Goal: Use online tool/utility: Utilize a website feature to perform a specific function

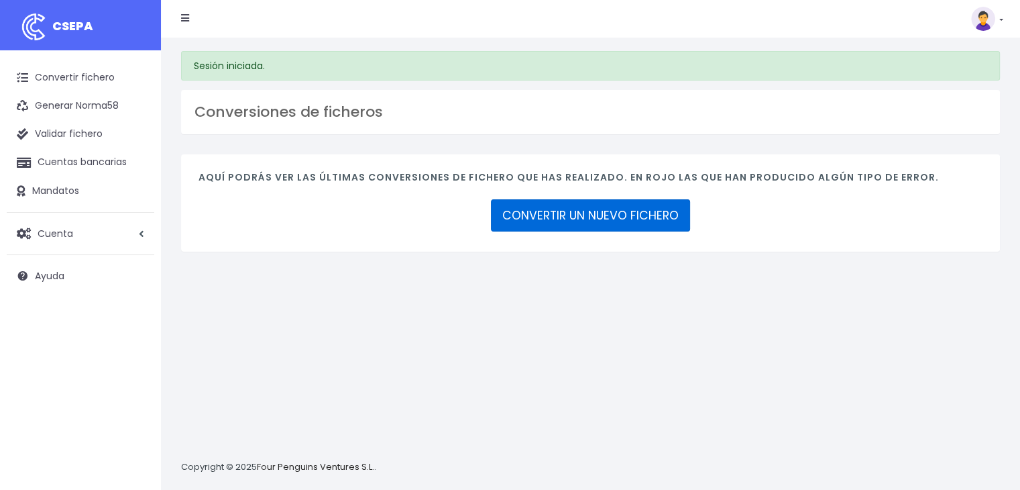
click at [579, 205] on link "CONVERTIR UN NUEVO FICHERO" at bounding box center [590, 215] width 199 height 32
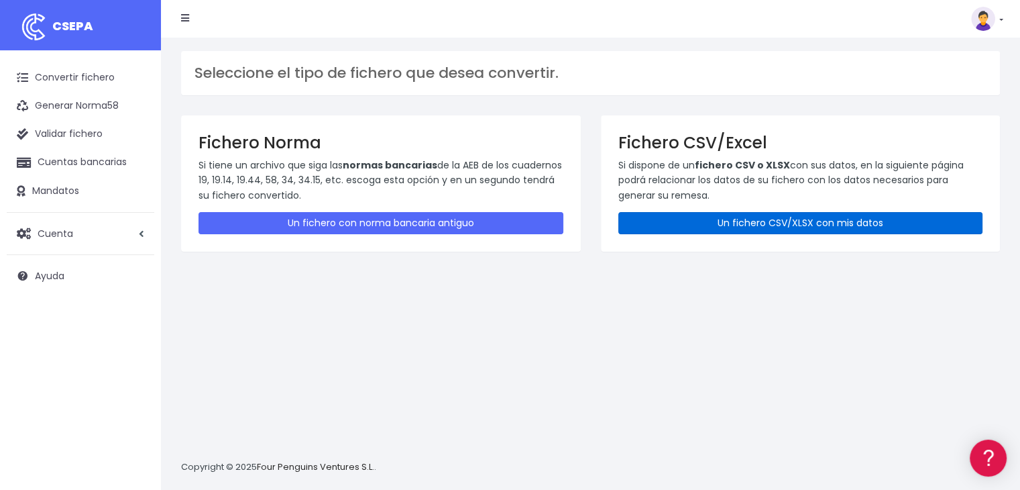
click at [779, 220] on link "Un fichero CSV/XLSX con mis datos" at bounding box center [800, 223] width 365 height 22
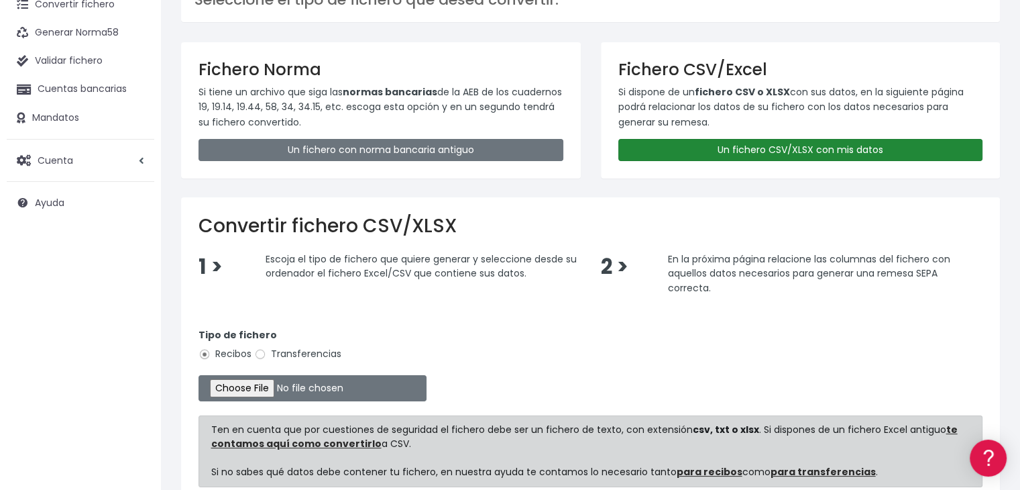
scroll to position [200, 0]
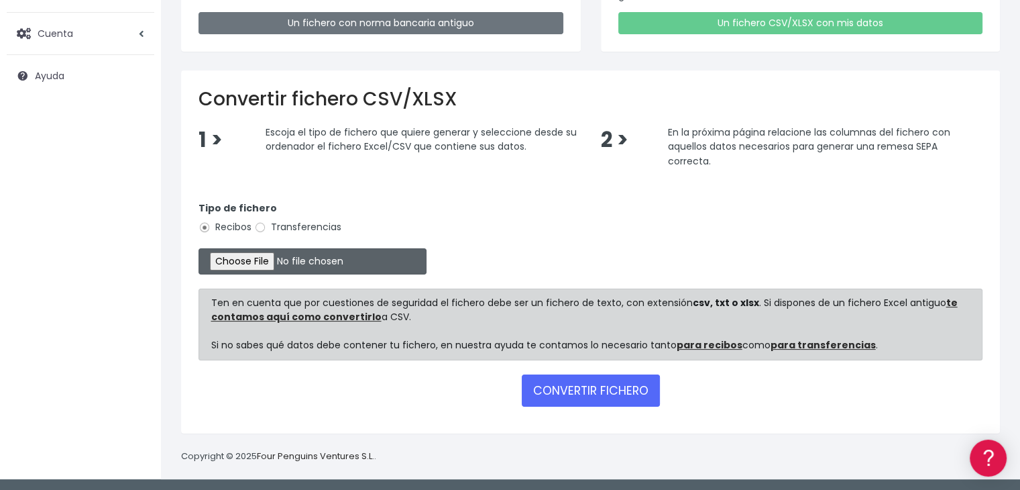
click at [290, 262] on input "file" at bounding box center [313, 261] width 228 height 26
type input "C:\fakepath\Remesa Gestion dia 21-08-25.xlsx"
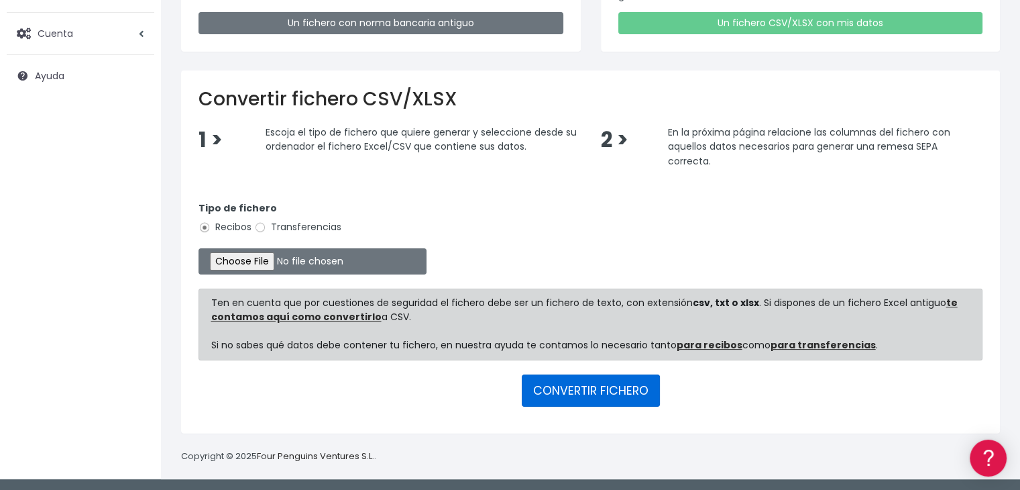
click at [565, 386] on button "CONVERTIR FICHERO" at bounding box center [591, 390] width 138 height 32
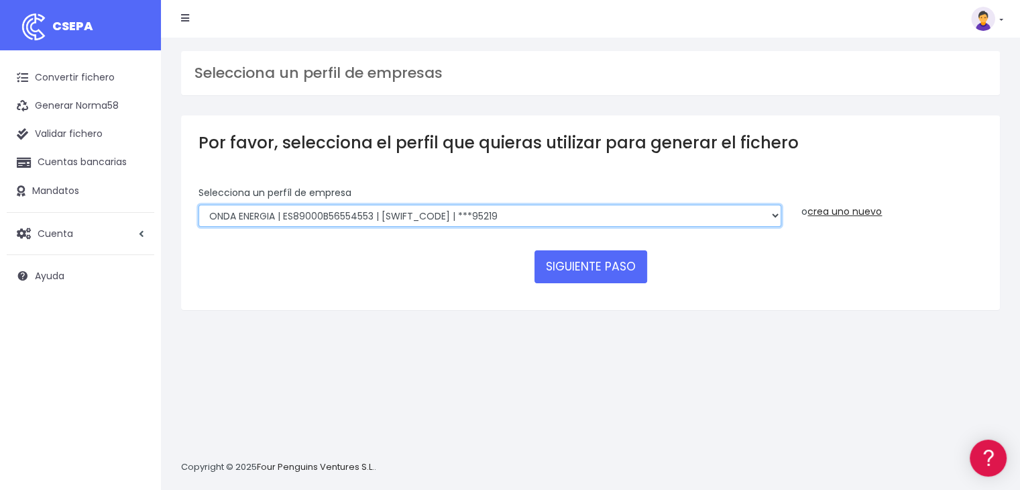
click at [616, 210] on select "ONDA ENERGIA | ES83001B56554553 | CCRIES2AXXX | ***23827 AICAVE | ES18001B19731…" at bounding box center [490, 216] width 583 height 23
select select "2848"
click at [199, 205] on select "ONDA ENERGIA | ES83001B56554553 | CCRIES2AXXX | ***23827 AICAVE | ES18001B19731…" at bounding box center [490, 216] width 583 height 23
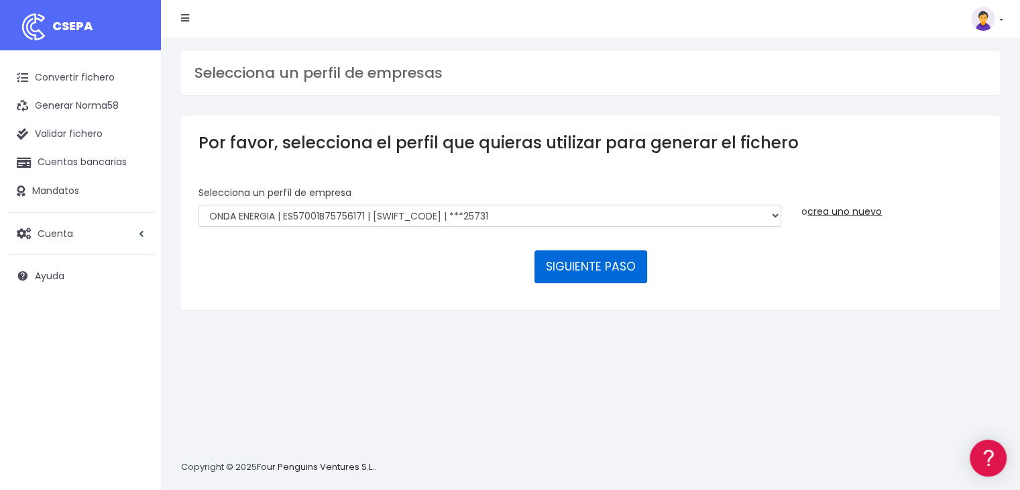
click at [587, 269] on button "SIGUIENTE PASO" at bounding box center [591, 266] width 113 height 32
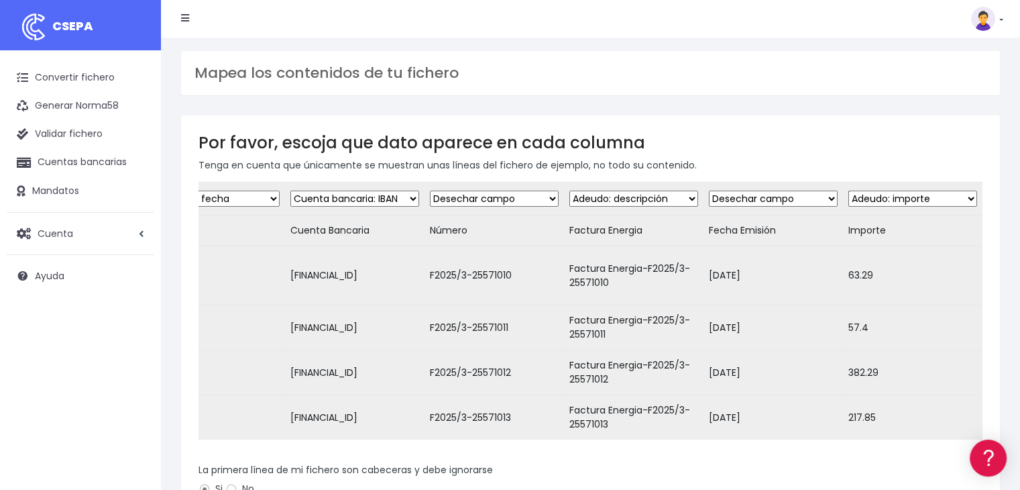
scroll to position [250, 0]
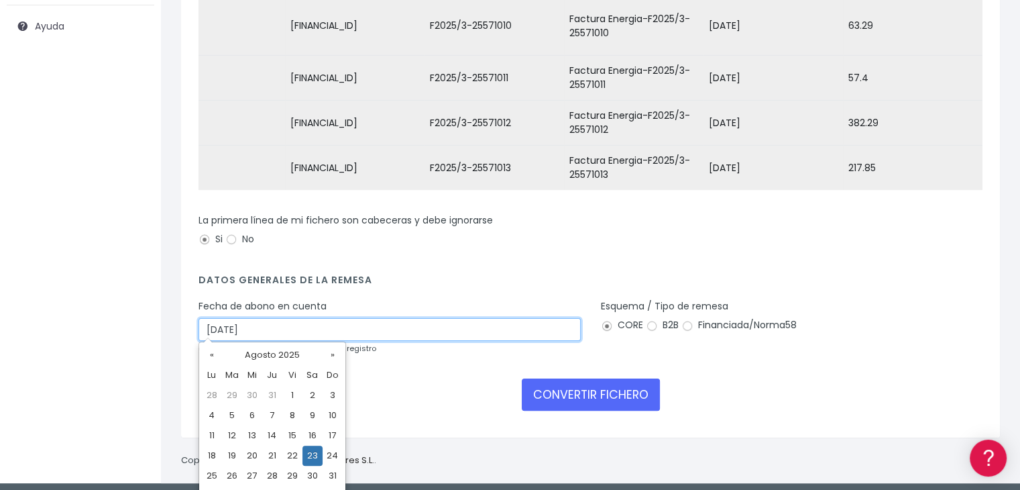
click at [389, 319] on input "23/08/2025" at bounding box center [390, 329] width 382 height 23
click at [268, 455] on td "21" at bounding box center [272, 455] width 20 height 20
type input "21/08/2025"
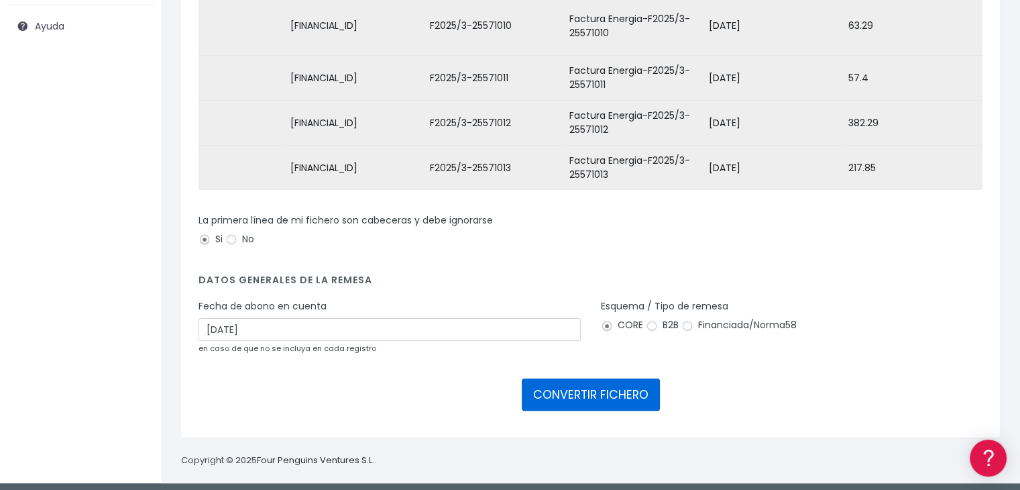
click at [586, 384] on button "CONVERTIR FICHERO" at bounding box center [591, 394] width 138 height 32
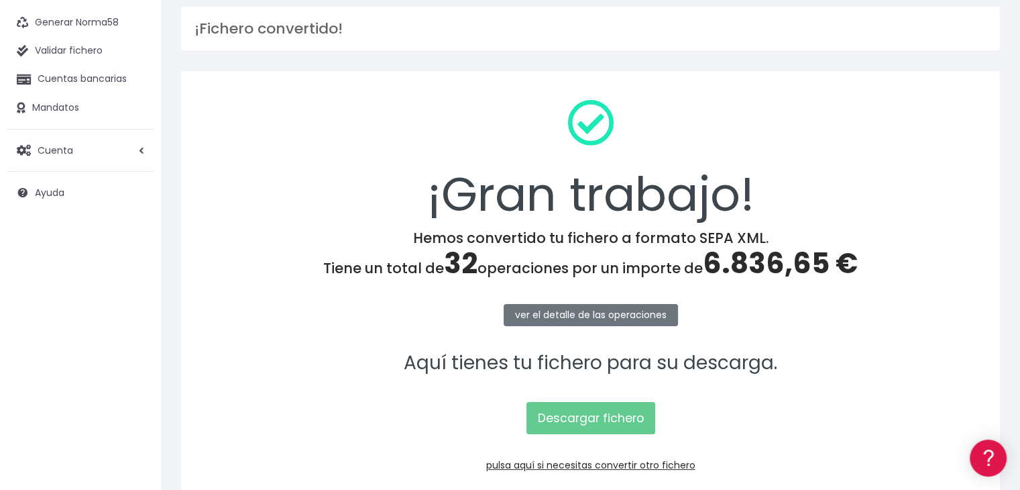
scroll to position [150, 0]
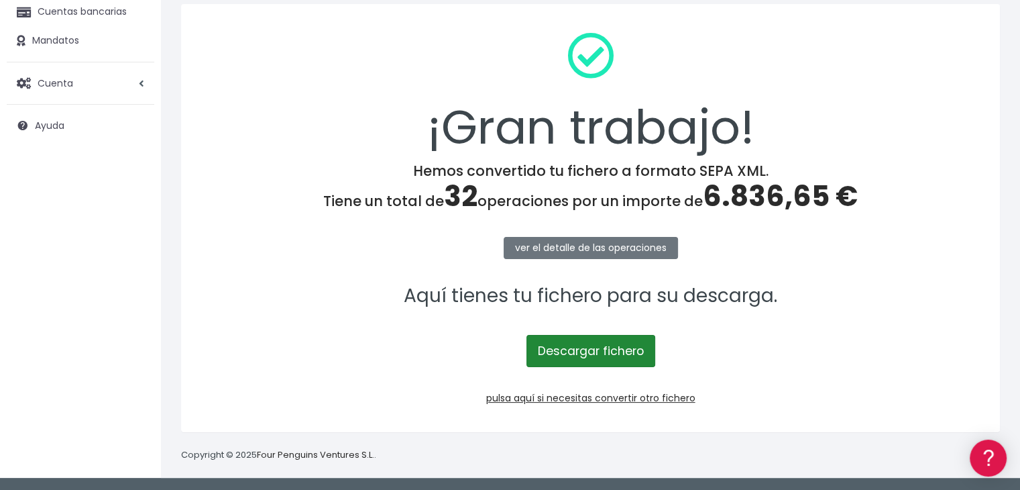
click at [593, 347] on link "Descargar fichero" at bounding box center [591, 351] width 129 height 32
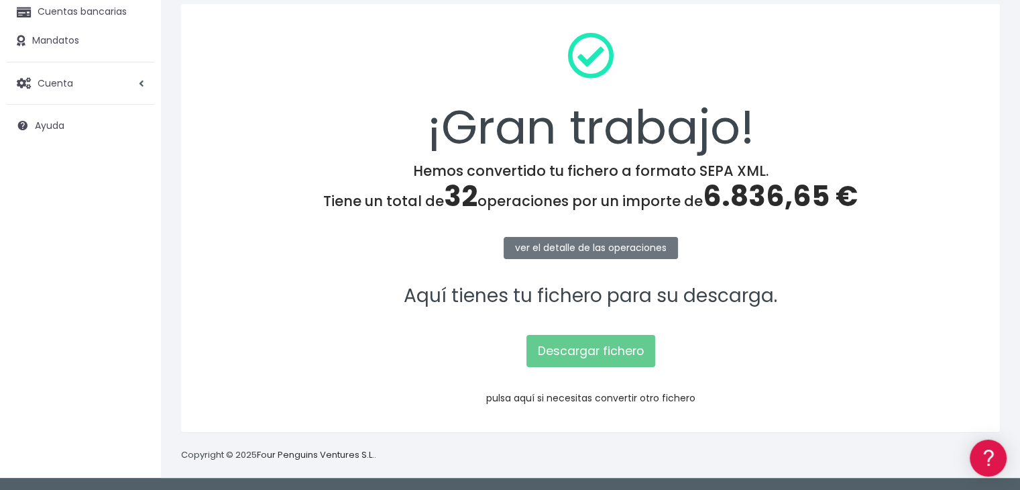
click at [614, 399] on link "pulsa aquí si necesitas convertir otro fichero" at bounding box center [590, 397] width 209 height 13
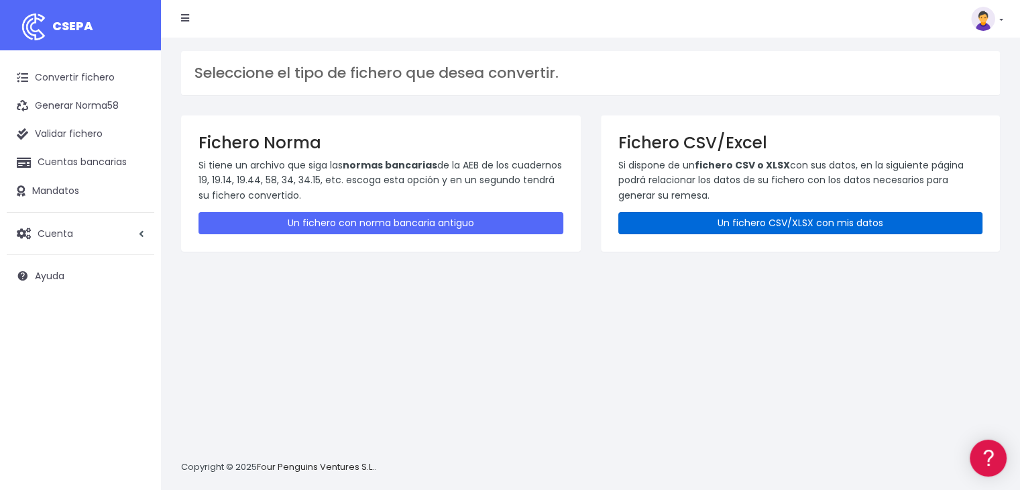
click at [749, 229] on link "Un fichero CSV/XLSX con mis datos" at bounding box center [800, 223] width 365 height 22
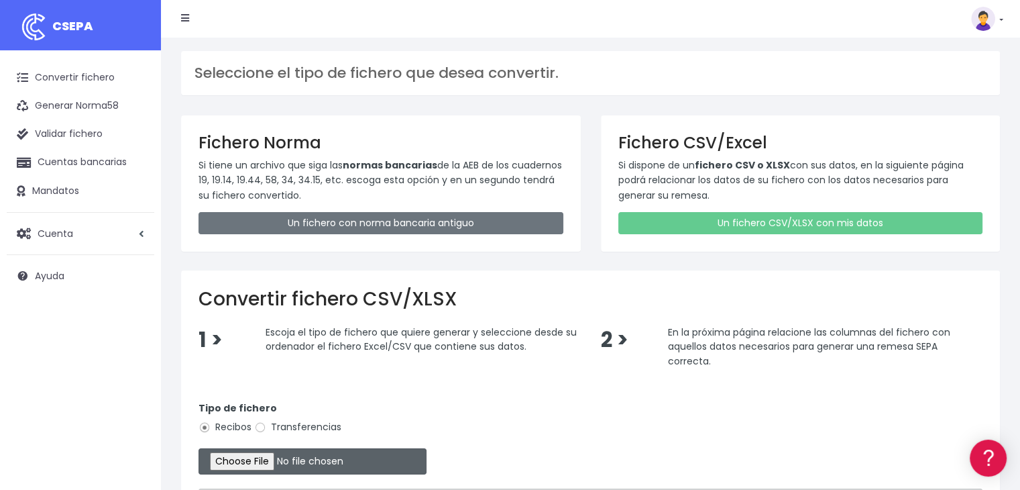
click at [237, 460] on input "file" at bounding box center [313, 461] width 228 height 26
type input "C:\fakepath\Remesa Comungest enviada 21-08-25.xlsx"
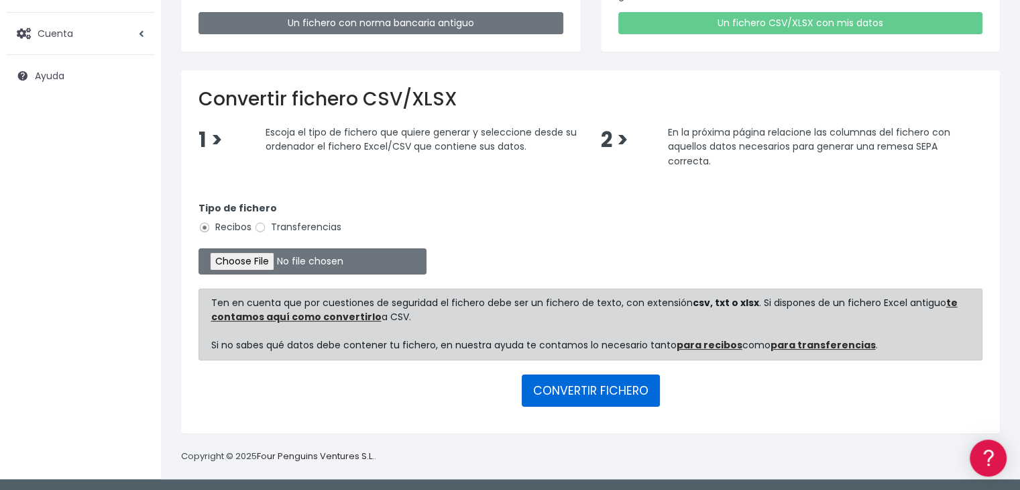
click at [591, 387] on button "CONVERTIR FICHERO" at bounding box center [591, 390] width 138 height 32
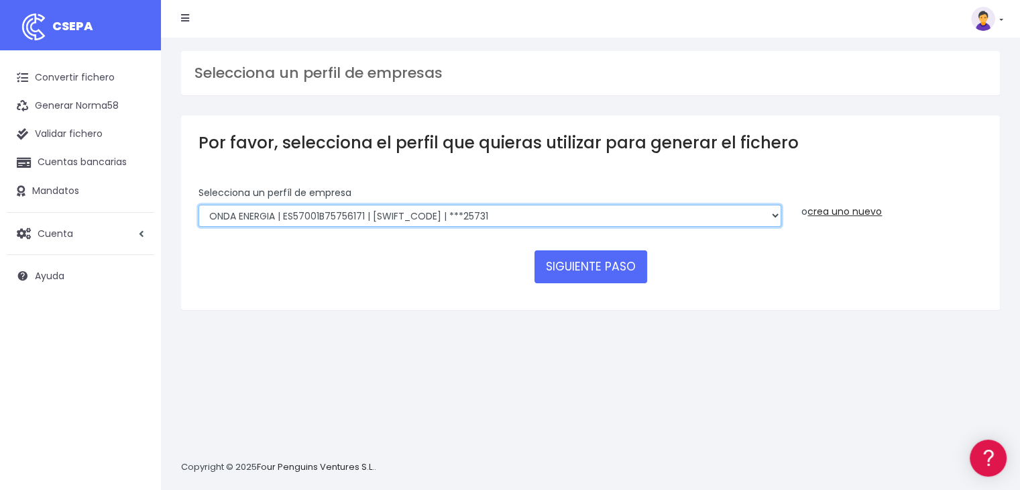
click at [651, 213] on select "ONDA ENERGIA | ES83001B56554553 | [SWIFT_CODE] | ***23827 AICAVE | ES18001B1973…" at bounding box center [490, 216] width 583 height 23
select select "2843"
click at [199, 205] on select "ONDA ENERGIA | ES83001B56554553 | [SWIFT_CODE] | ***23827 AICAVE | ES18001B1973…" at bounding box center [490, 216] width 583 height 23
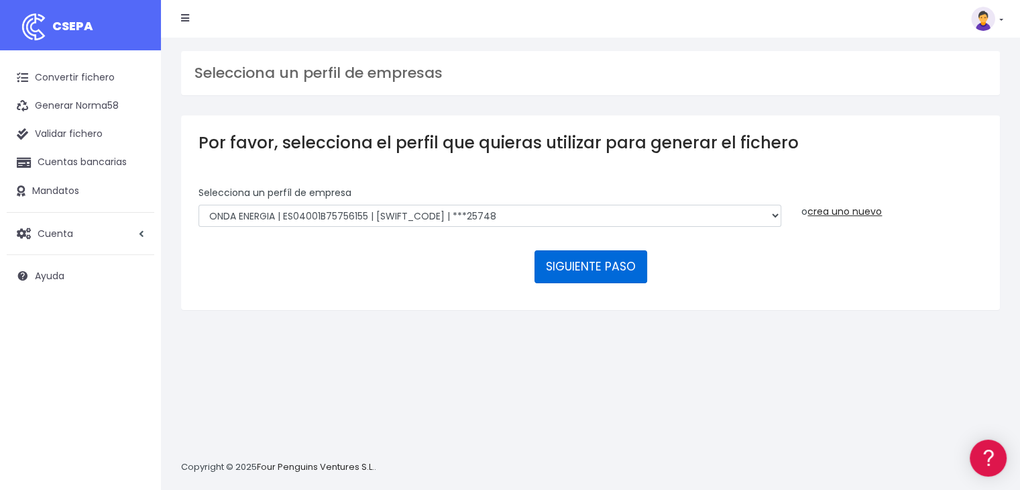
click at [602, 262] on button "SIGUIENTE PASO" at bounding box center [591, 266] width 113 height 32
select select "2843"
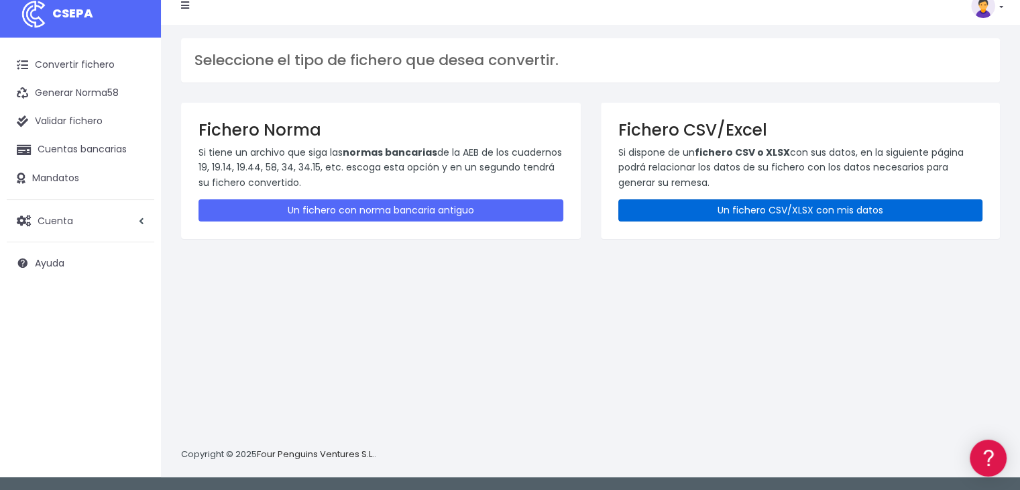
click at [777, 206] on link "Un fichero CSV/XLSX con mis datos" at bounding box center [800, 210] width 365 height 22
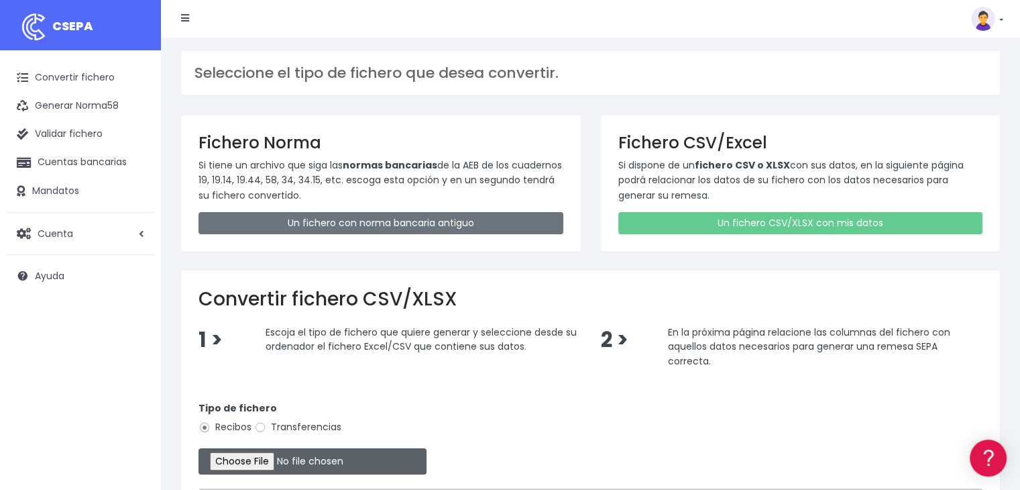
click at [268, 454] on input "file" at bounding box center [313, 461] width 228 height 26
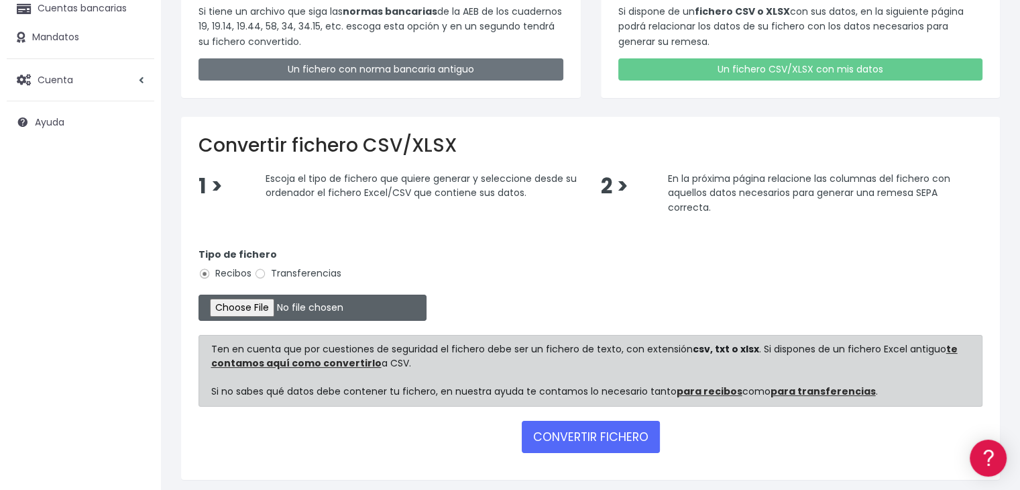
scroll to position [200, 0]
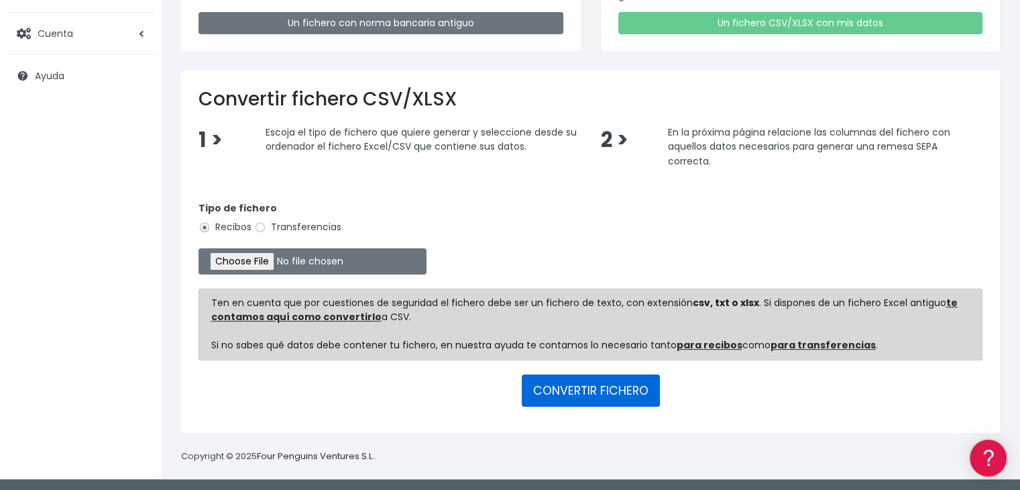
click at [606, 382] on button "CONVERTIR FICHERO" at bounding box center [591, 390] width 138 height 32
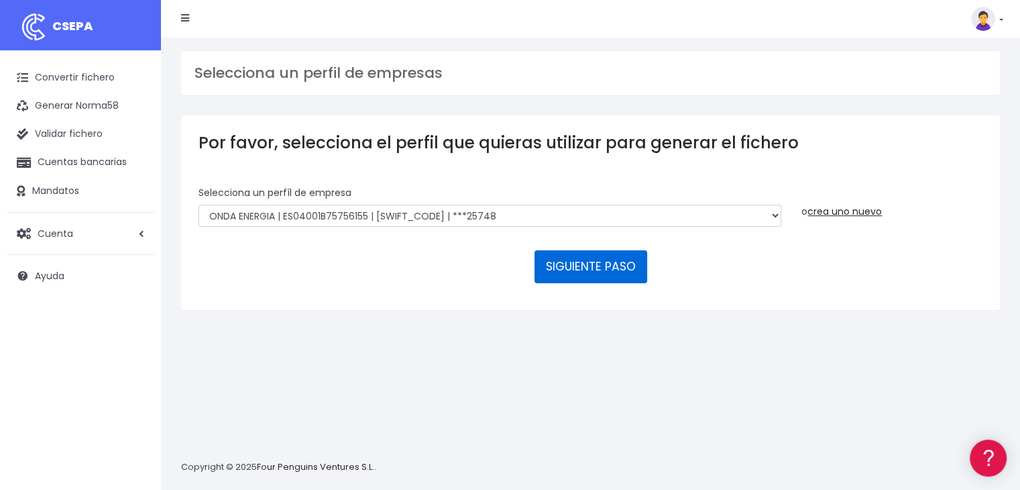
click at [606, 260] on button "SIGUIENTE PASO" at bounding box center [591, 266] width 113 height 32
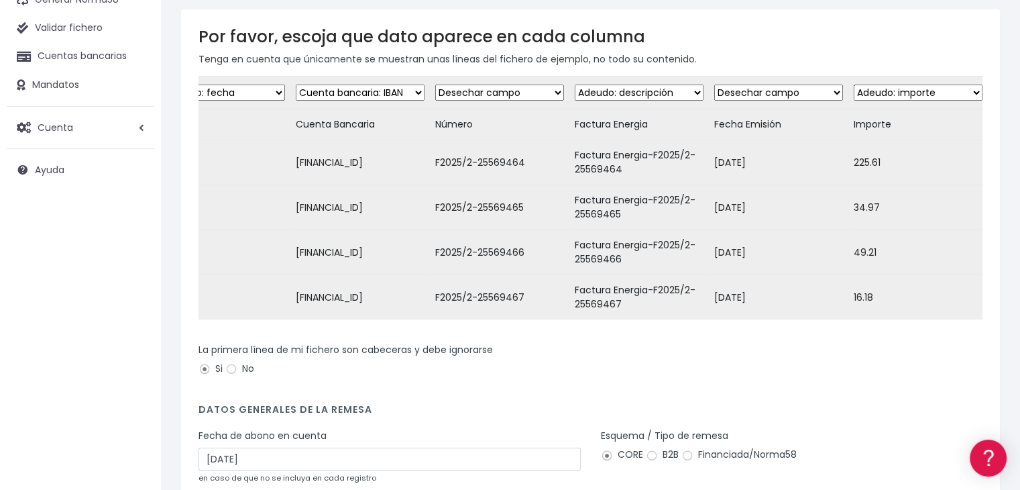
scroll to position [250, 0]
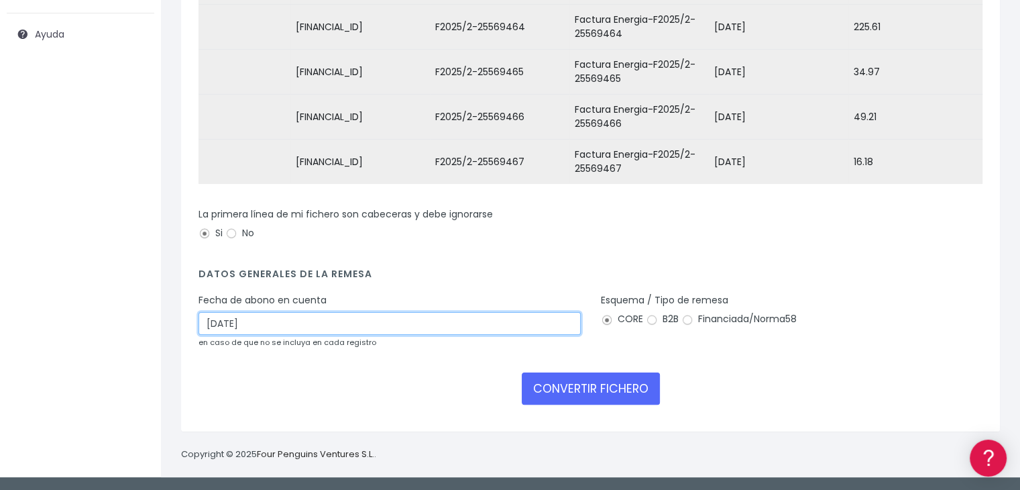
click at [397, 323] on input "[DATE]" at bounding box center [390, 323] width 382 height 23
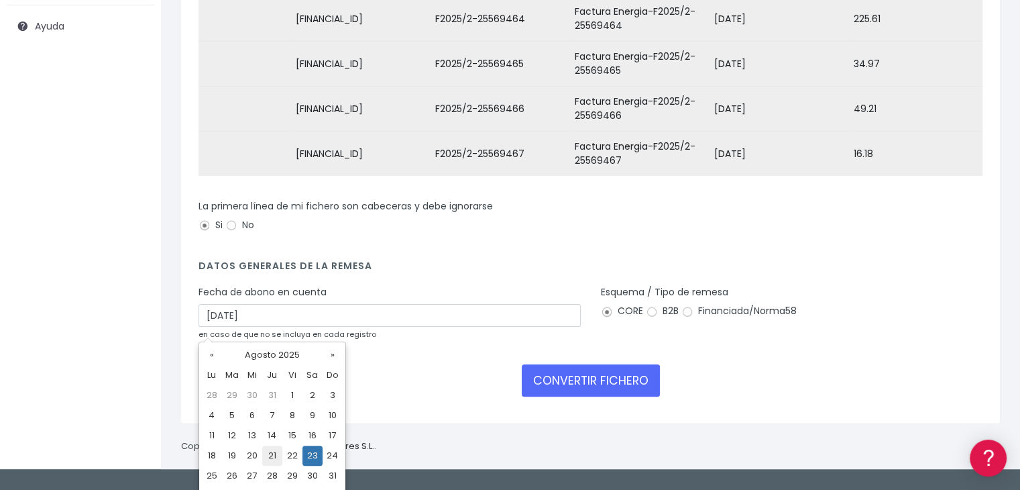
click at [274, 451] on td "21" at bounding box center [272, 455] width 20 height 20
type input "21/08/2025"
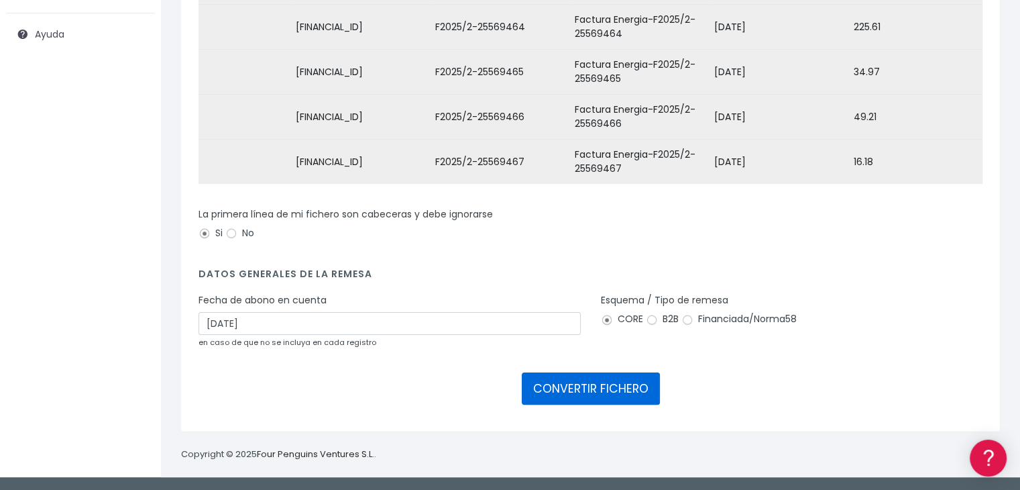
click at [575, 388] on button "CONVERTIR FICHERO" at bounding box center [591, 388] width 138 height 32
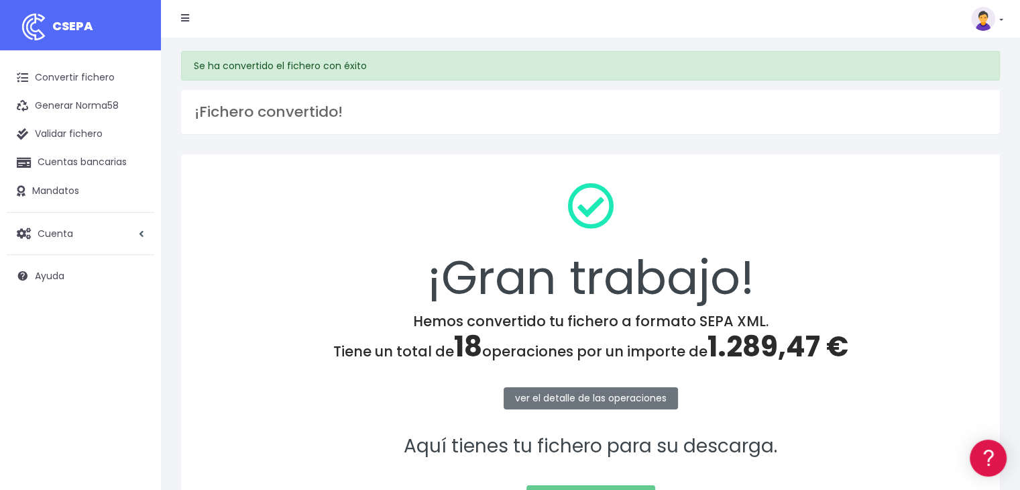
scroll to position [150, 0]
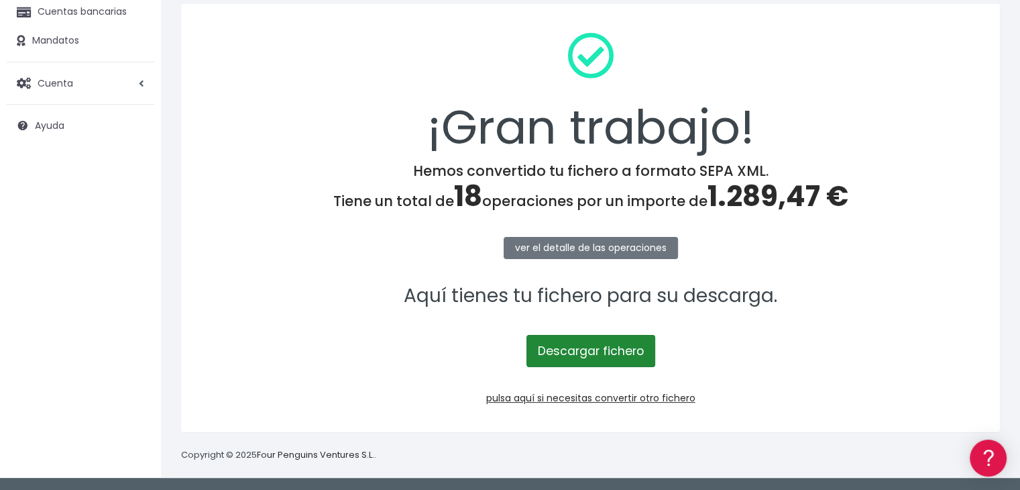
click at [592, 349] on link "Descargar fichero" at bounding box center [591, 351] width 129 height 32
